Goal: Check status: Check status

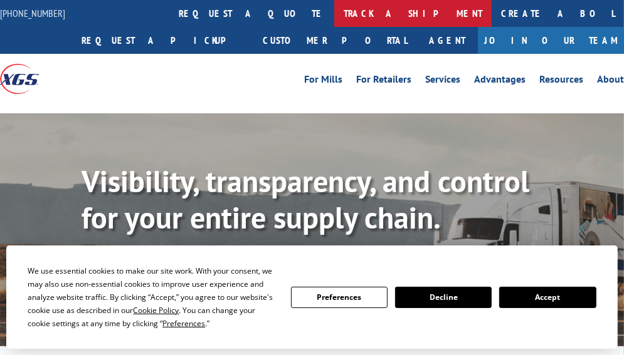
click at [334, 12] on link "track a shipment" at bounding box center [412, 13] width 157 height 27
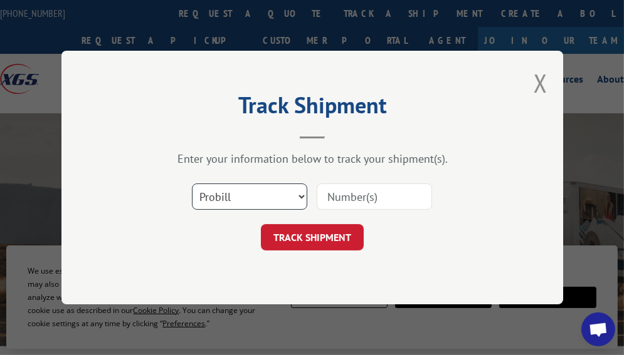
click at [279, 194] on select "Select category... Probill BOL PO" at bounding box center [249, 197] width 115 height 26
select select "bol"
click at [192, 184] on select "Select category... Probill BOL PO" at bounding box center [249, 197] width 115 height 26
click at [364, 198] on input at bounding box center [374, 197] width 115 height 26
paste input "7064509"
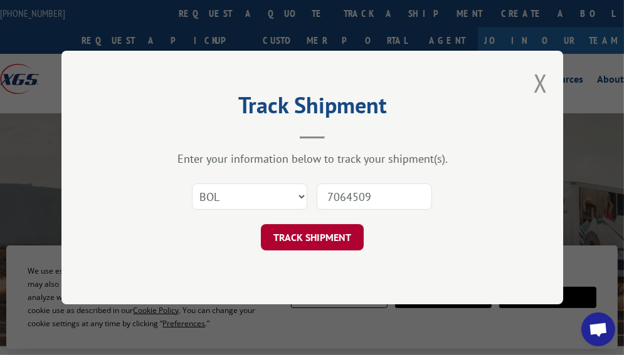
type input "7064509"
click at [316, 226] on button "TRACK SHIPMENT" at bounding box center [312, 237] width 103 height 26
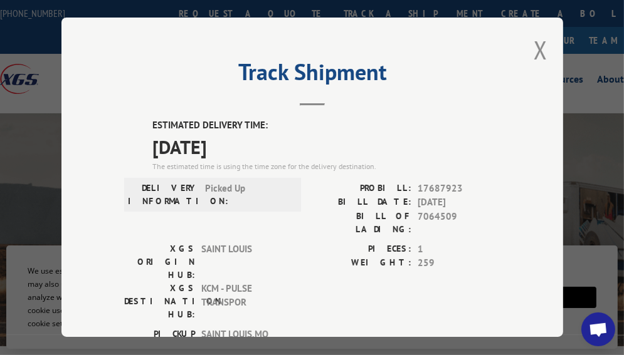
click at [23, 220] on div "Track Shipment ESTIMATED DELIVERY TIME: [DATE] The estimated time is using the …" at bounding box center [312, 177] width 624 height 355
click at [540, 41] on button "Close modal" at bounding box center [540, 49] width 14 height 33
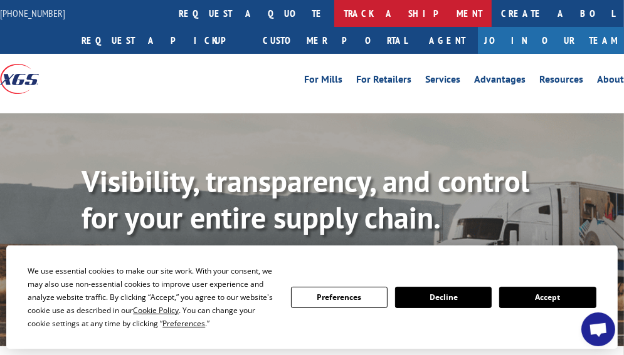
click at [334, 8] on link "track a shipment" at bounding box center [412, 13] width 157 height 27
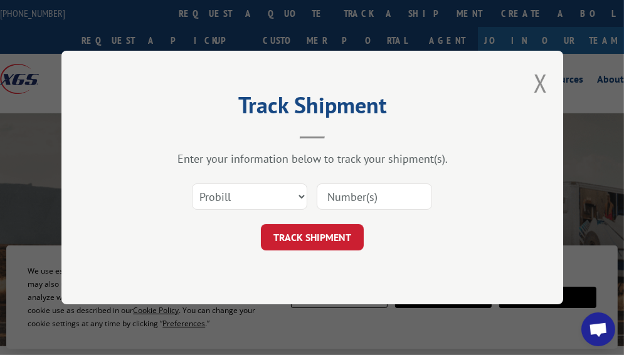
click at [256, 182] on div "Select category... Probill BOL PO" at bounding box center [249, 196] width 114 height 29
click at [255, 189] on select "Select category... Probill BOL PO" at bounding box center [249, 197] width 115 height 26
select select "bol"
click at [192, 184] on select "Select category... Probill BOL PO" at bounding box center [249, 197] width 115 height 26
click at [354, 199] on input at bounding box center [374, 197] width 115 height 26
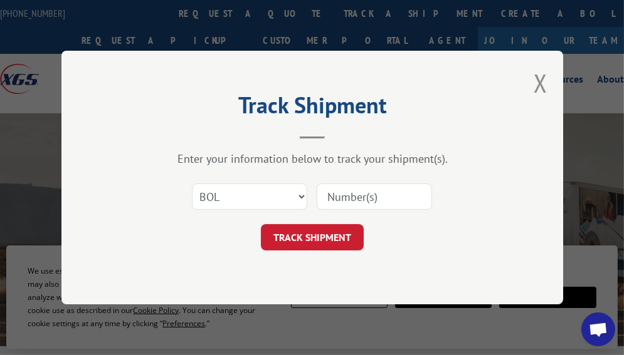
paste input "7064602"
type input "7064602"
click button "TRACK SHIPMENT" at bounding box center [312, 237] width 103 height 26
